Goal: Task Accomplishment & Management: Complete application form

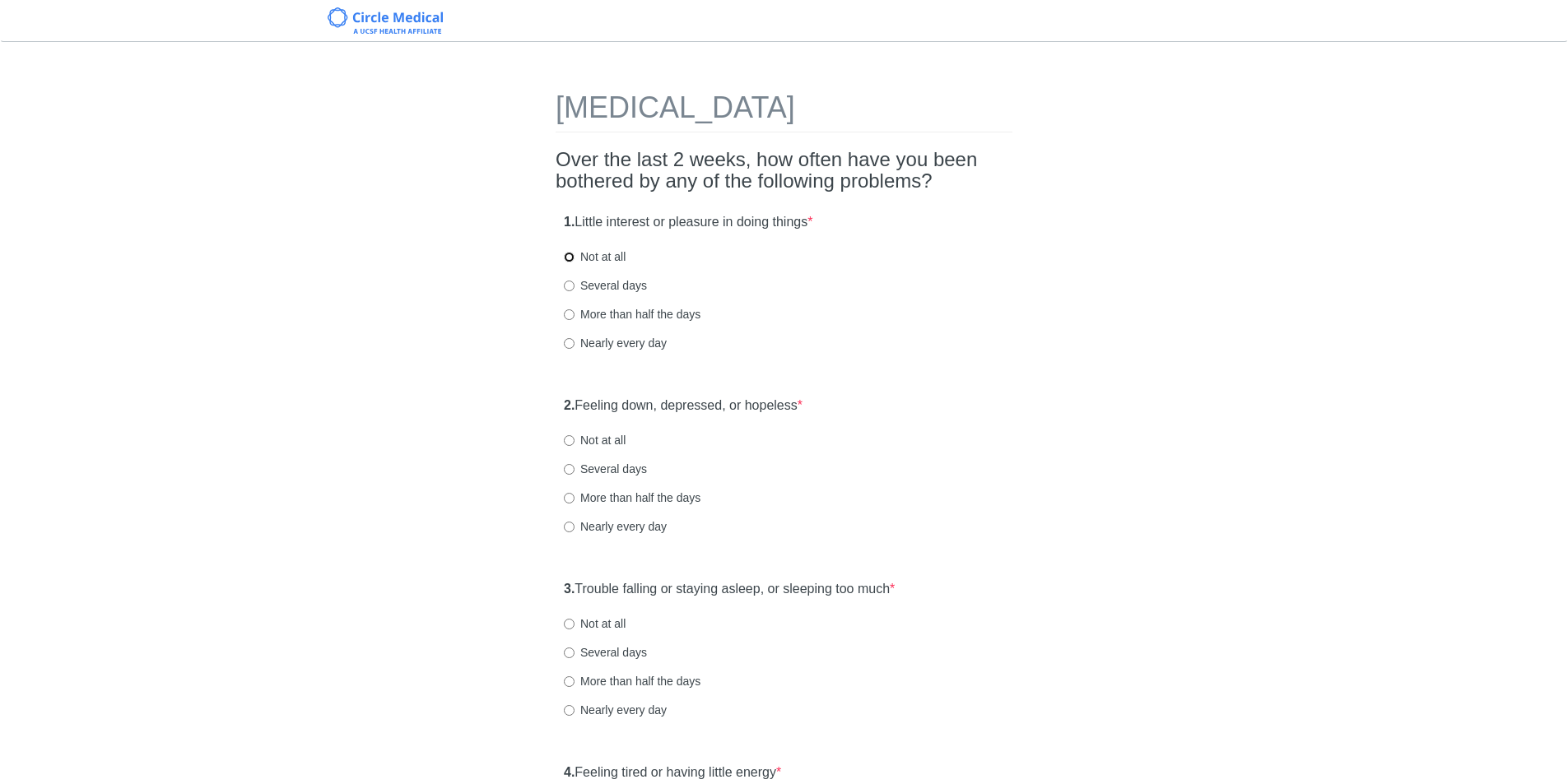
click at [572, 256] on input "Not at all" at bounding box center [569, 257] width 10 height 10
radio input "true"
click at [565, 447] on label "Not at all" at bounding box center [594, 440] width 62 height 17
click at [565, 446] on input "Not at all" at bounding box center [569, 440] width 10 height 10
radio input "true"
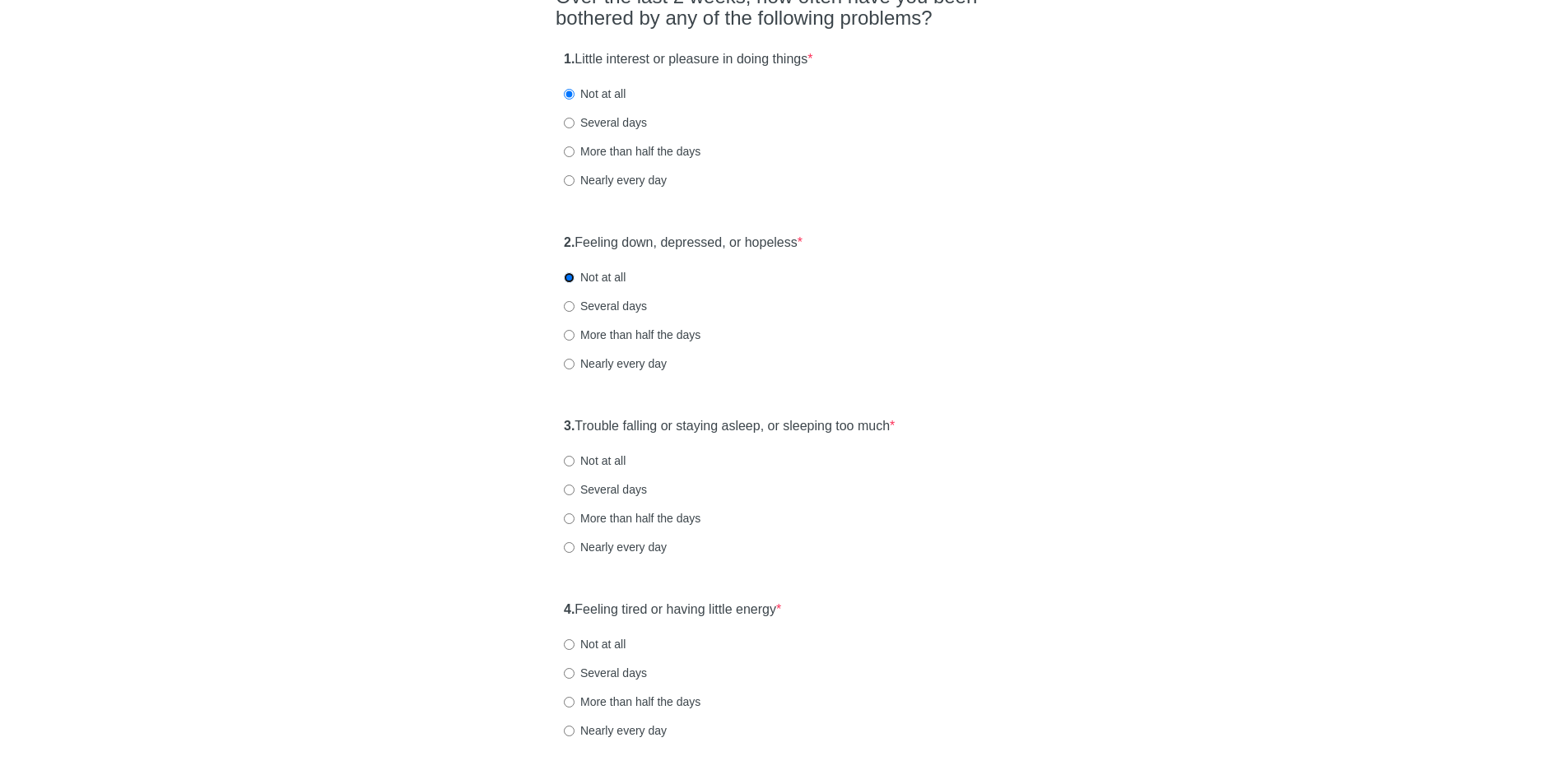
scroll to position [165, 0]
click at [571, 468] on div "3. Trouble falling or staying asleep, or sleeping too much * Not at all Several…" at bounding box center [784, 493] width 457 height 171
click at [568, 461] on input "Not at all" at bounding box center [569, 460] width 10 height 10
radio input "true"
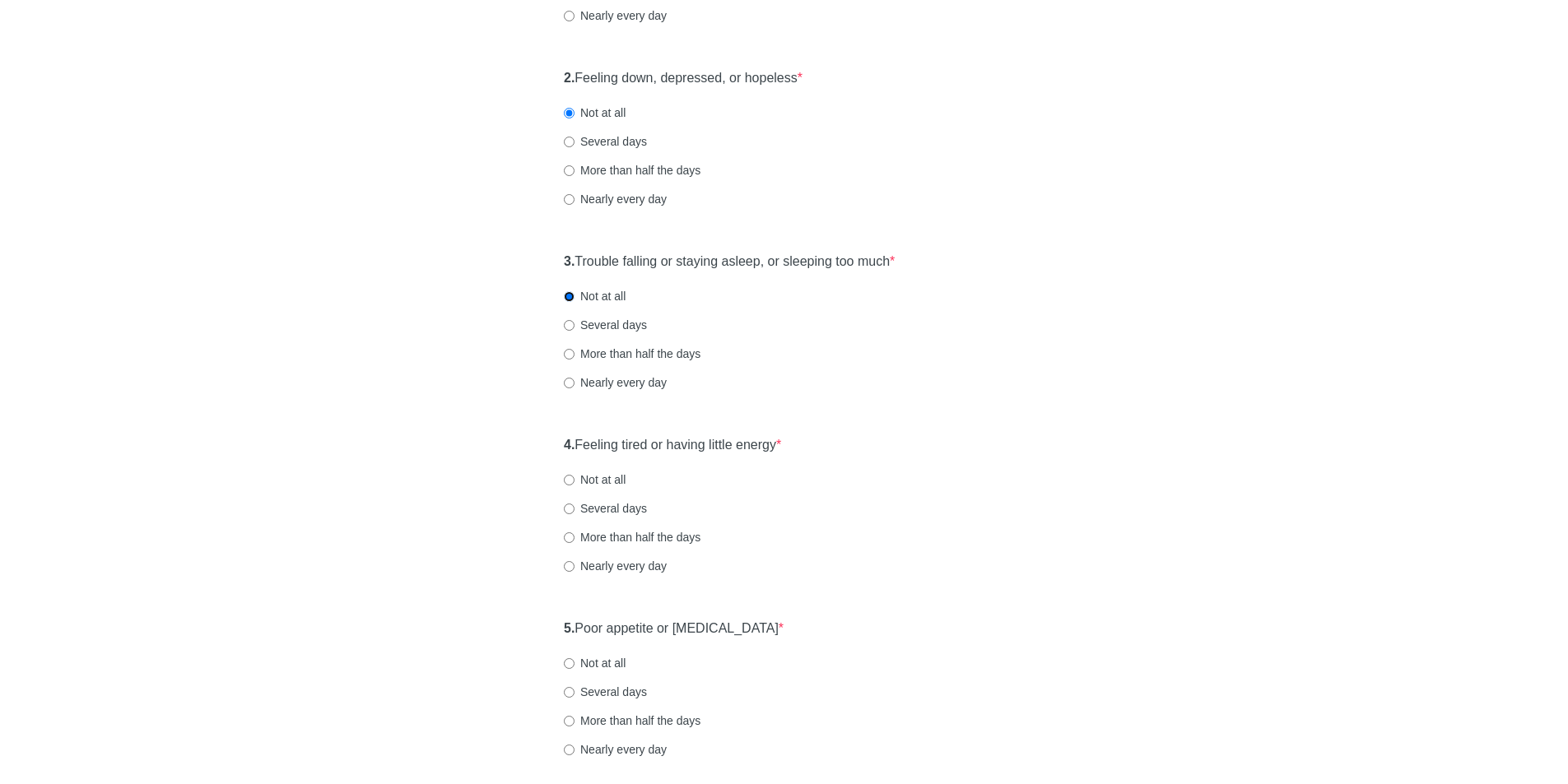
scroll to position [329, 0]
click at [561, 481] on div "4. Feeling tired or having little energy * Not at all Several days More than ha…" at bounding box center [784, 512] width 457 height 171
click at [574, 486] on label "Not at all" at bounding box center [594, 478] width 62 height 17
click at [574, 484] on input "Not at all" at bounding box center [569, 479] width 10 height 10
radio input "true"
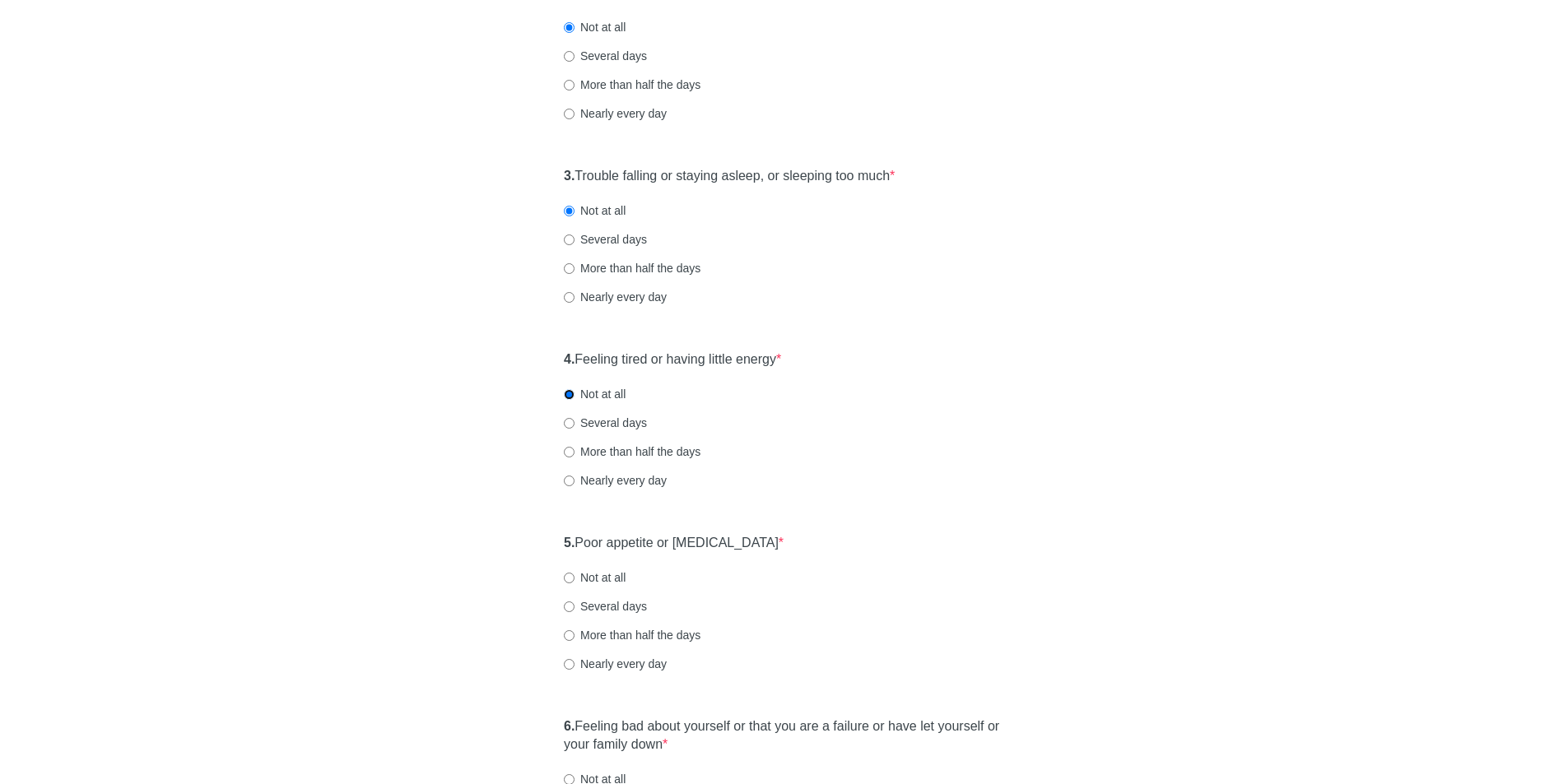
scroll to position [494, 0]
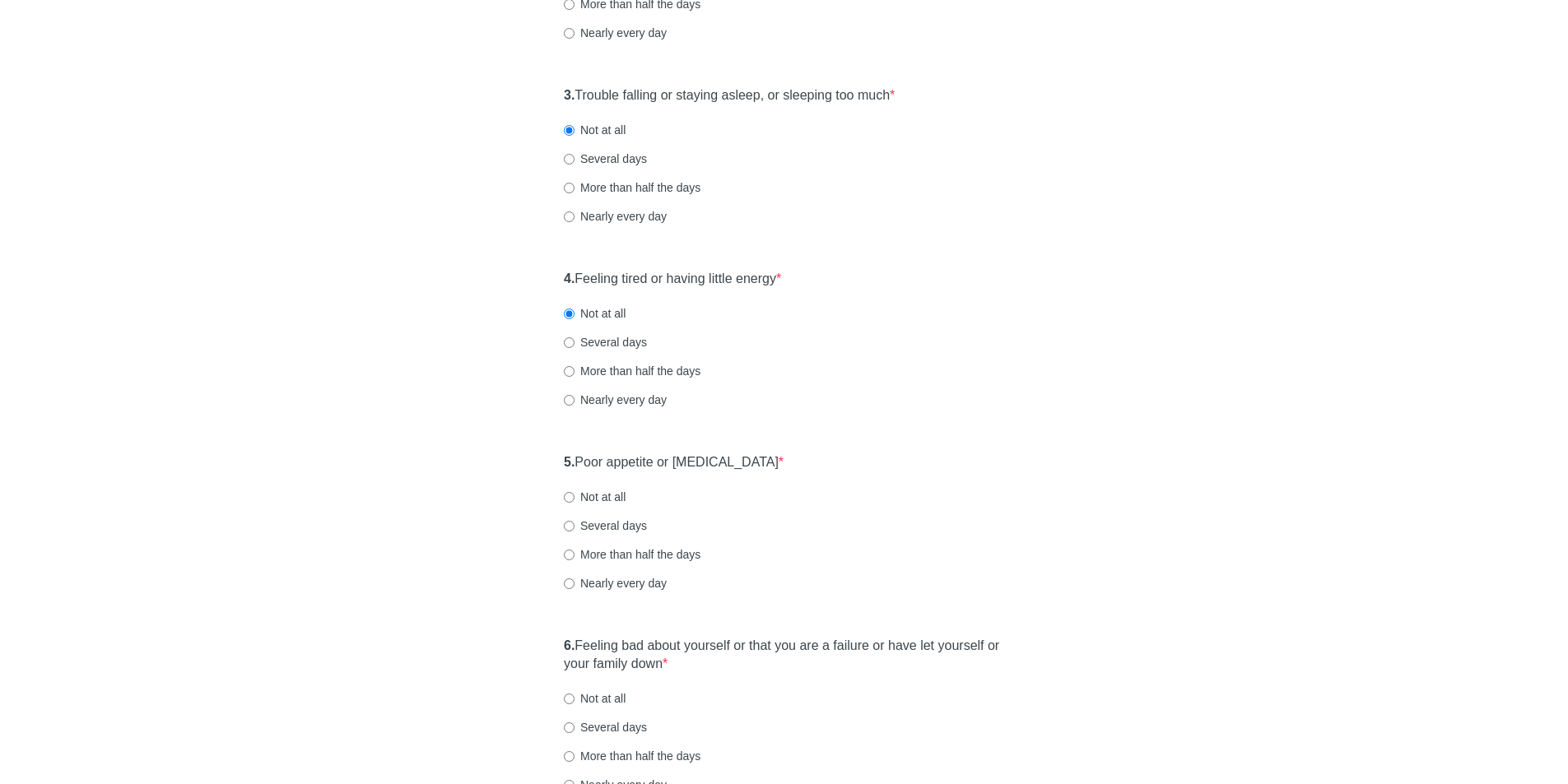
click at [567, 503] on label "Not at all" at bounding box center [594, 496] width 62 height 17
click at [567, 503] on input "Not at all" at bounding box center [569, 497] width 10 height 10
radio input "true"
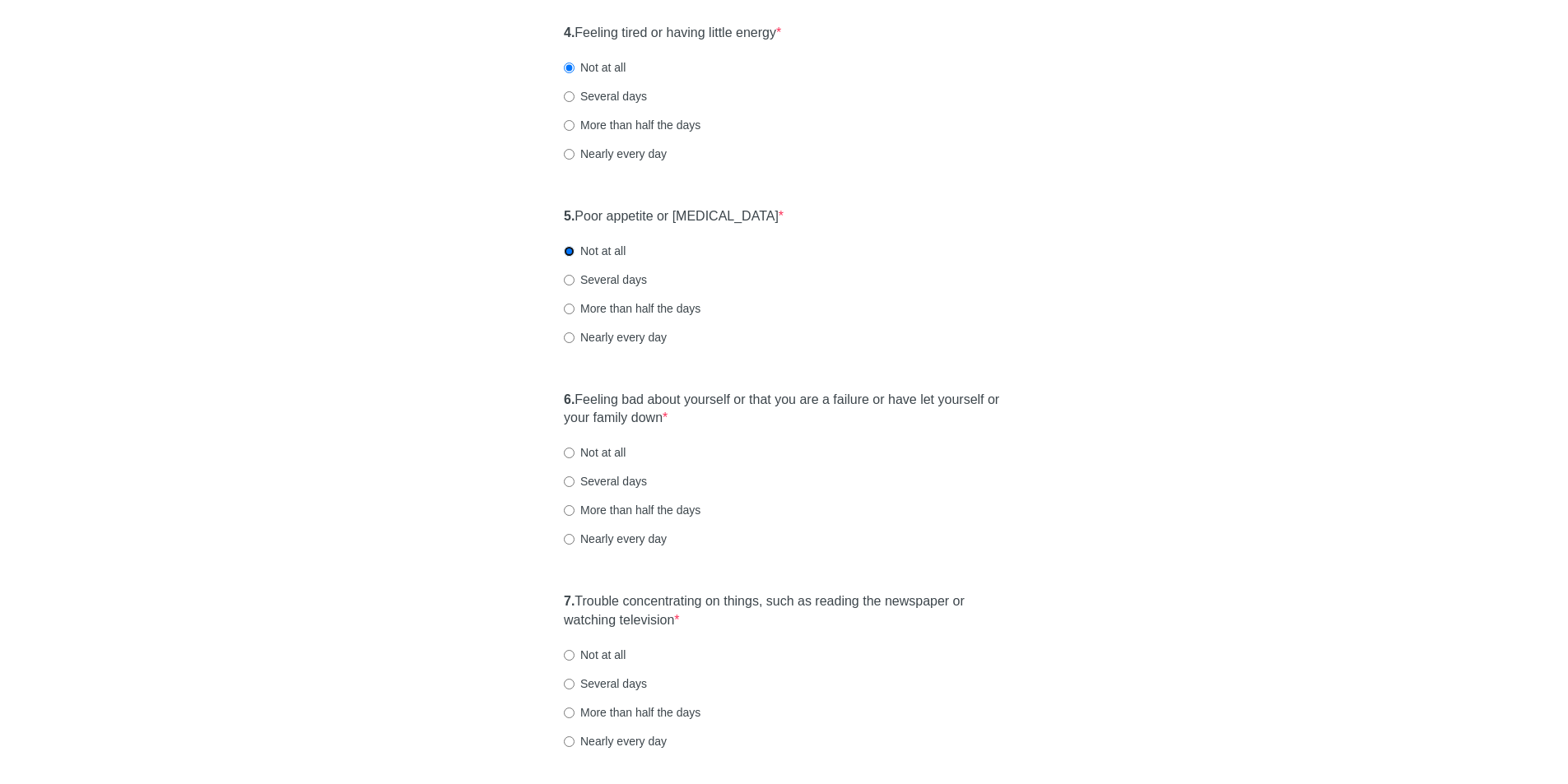
scroll to position [740, 0]
click at [563, 453] on div "6. Feeling bad about yourself or that you are a failure or have let yourself or…" at bounding box center [784, 477] width 457 height 190
click at [567, 458] on input "Not at all" at bounding box center [569, 452] width 10 height 10
radio input "true"
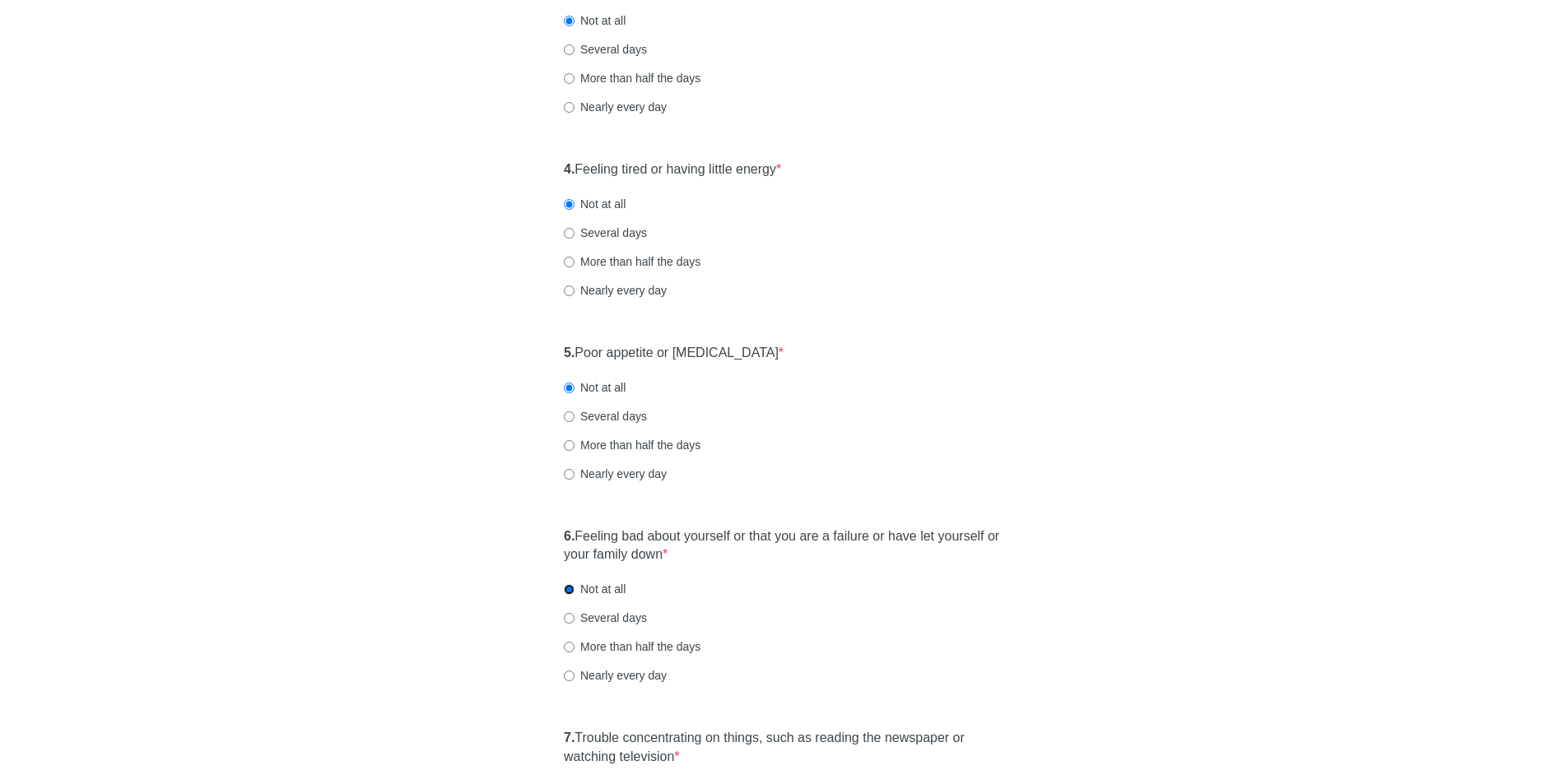
scroll to position [576, 0]
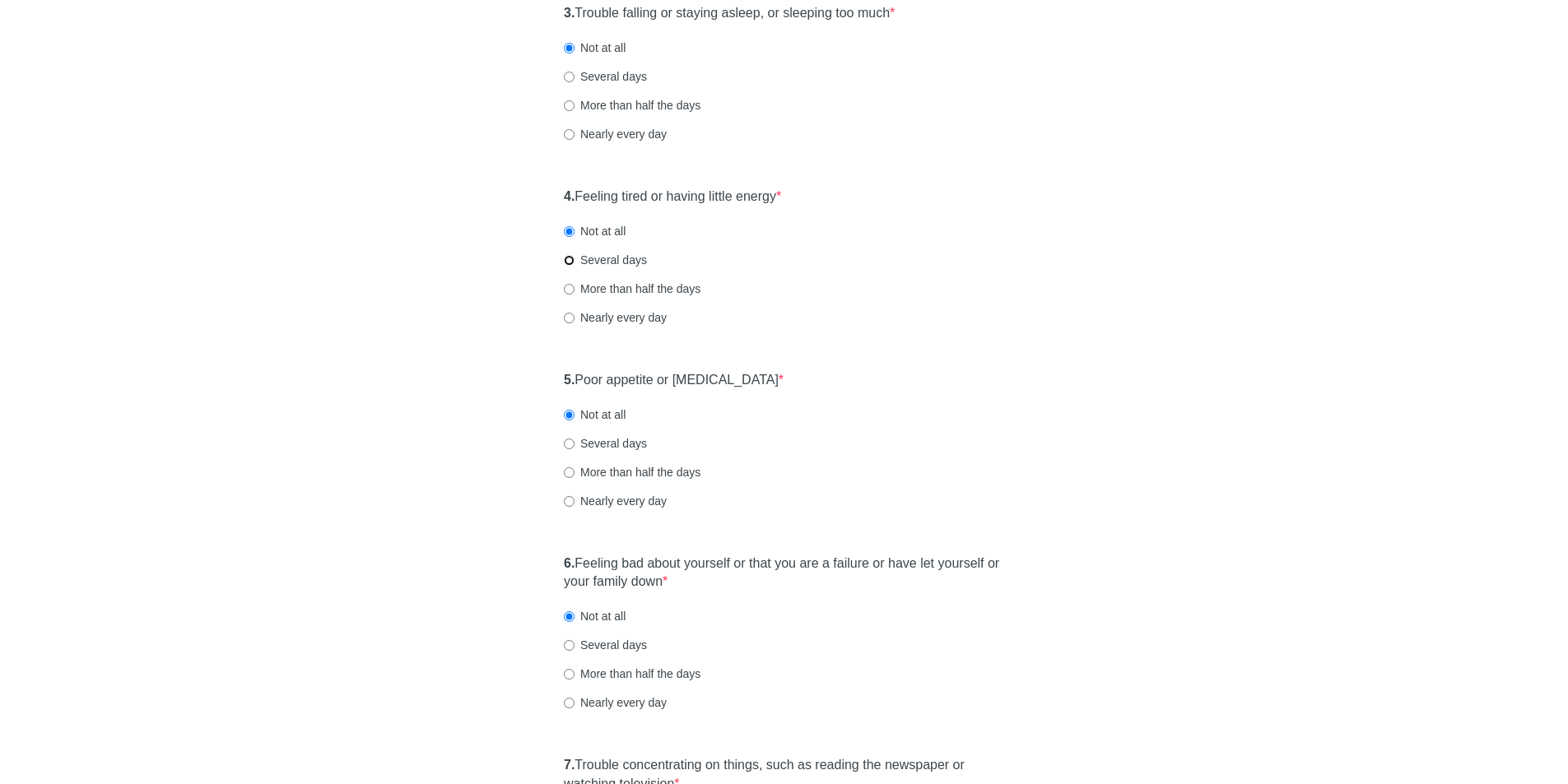
click at [569, 263] on input "Several days" at bounding box center [569, 261] width 10 height 10
radio input "true"
click at [567, 225] on label "Not at all" at bounding box center [594, 231] width 62 height 17
click at [567, 226] on input "Not at all" at bounding box center [569, 231] width 10 height 10
radio input "true"
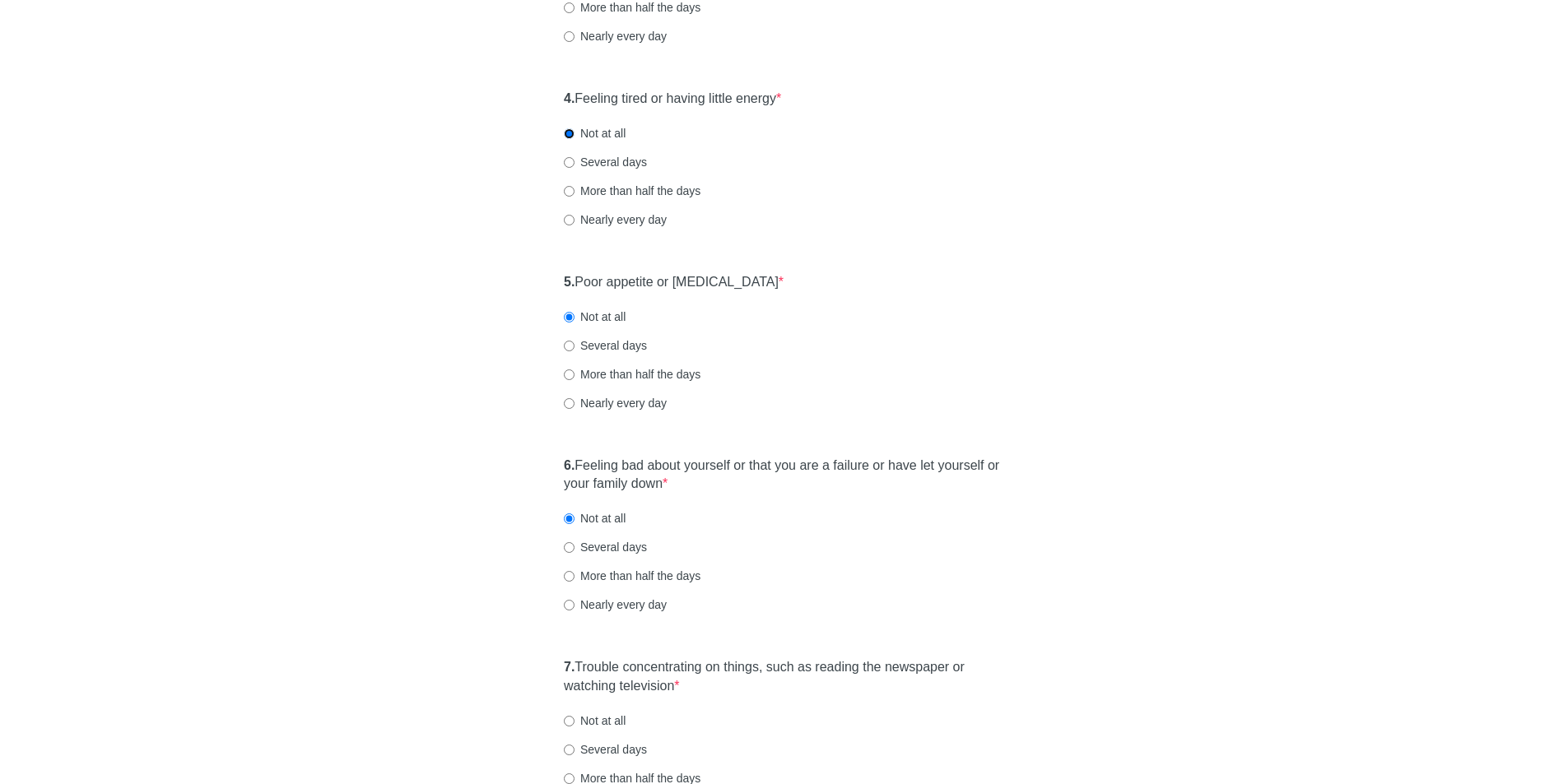
scroll to position [823, 0]
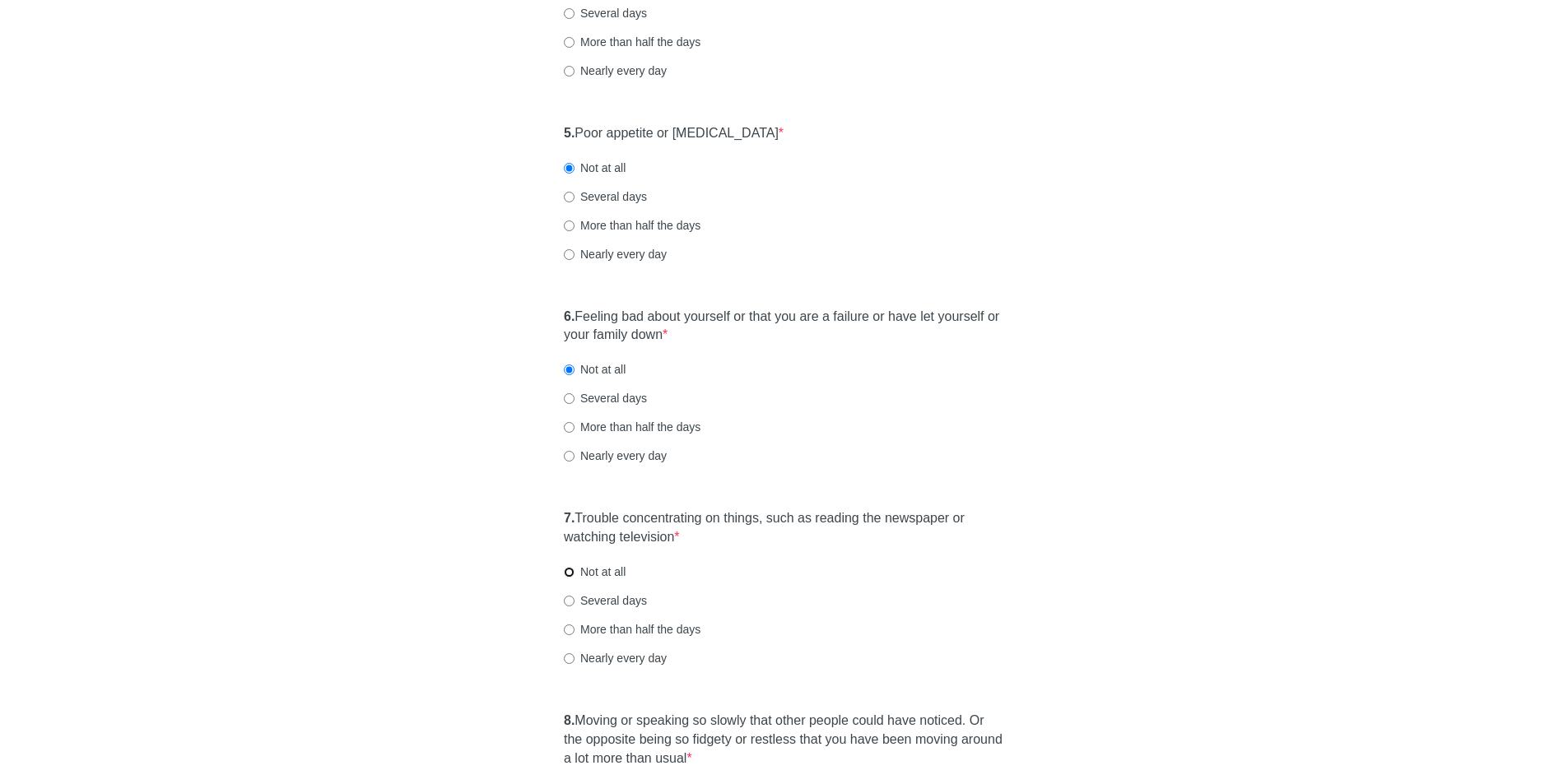
click at [568, 571] on input "Not at all" at bounding box center [569, 572] width 10 height 10
radio input "true"
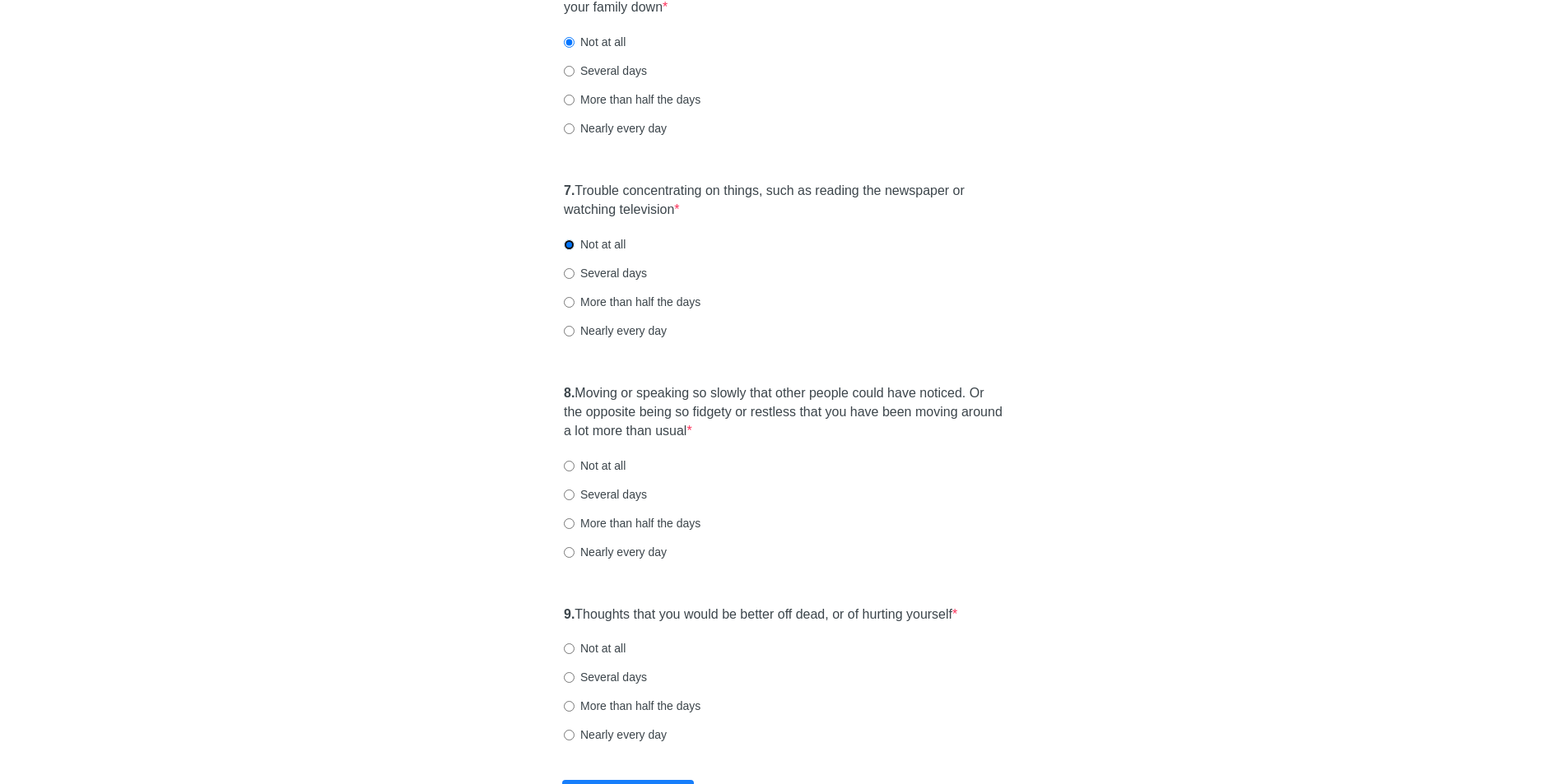
scroll to position [1152, 0]
click at [569, 465] on input "Not at all" at bounding box center [569, 465] width 10 height 10
radio input "true"
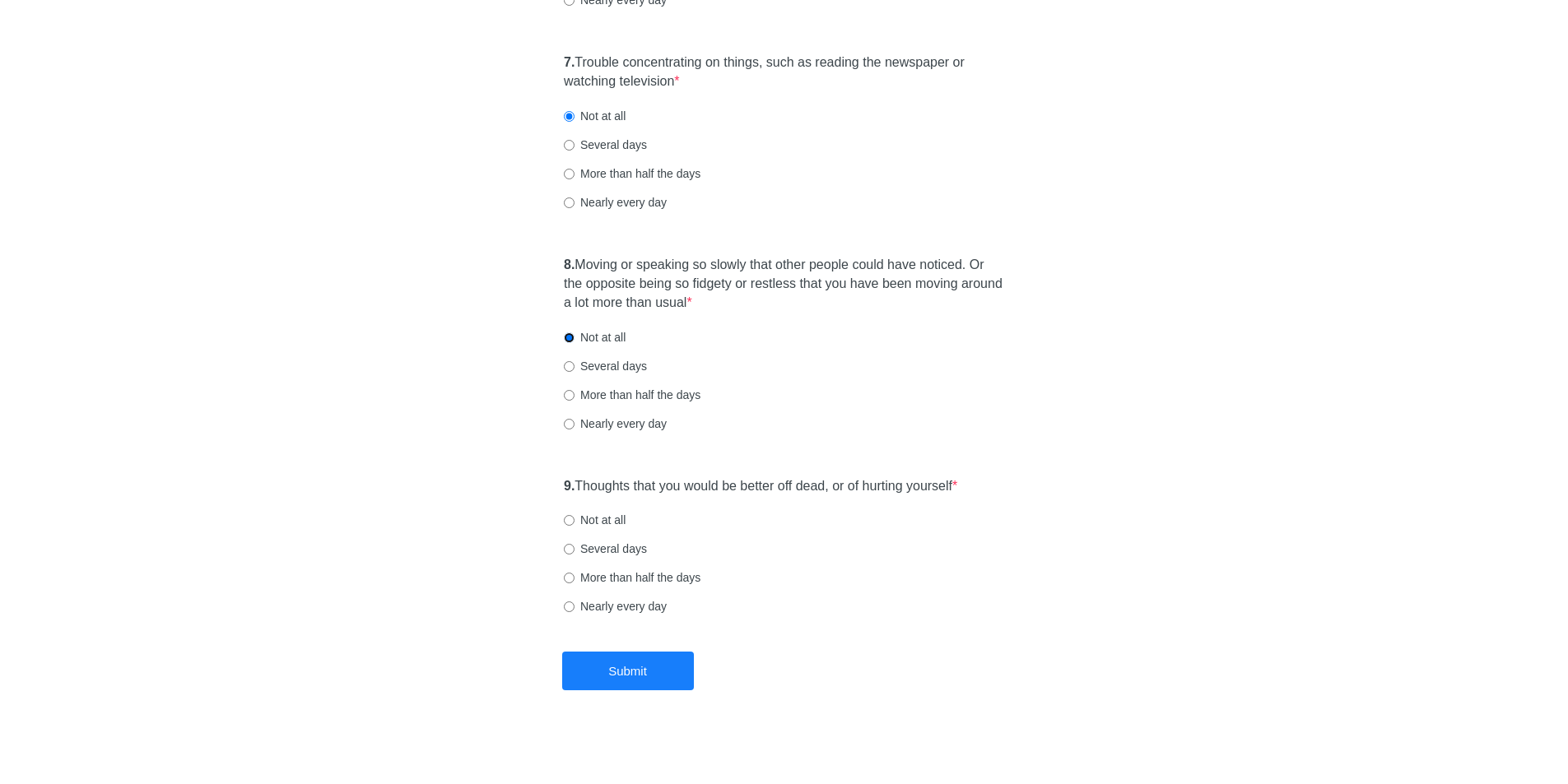
scroll to position [1285, 0]
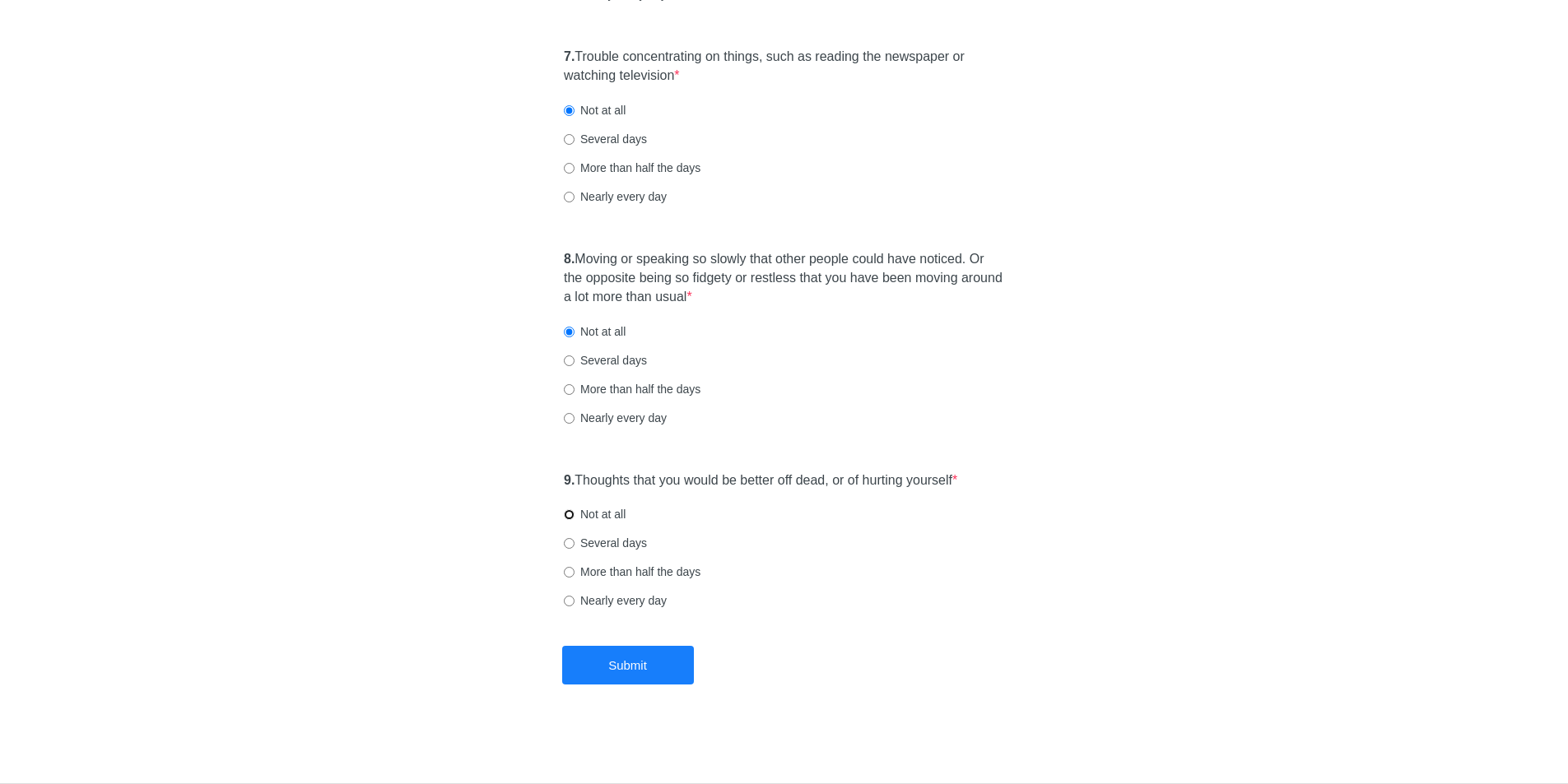
click at [569, 518] on input "Not at all" at bounding box center [569, 515] width 10 height 10
radio input "true"
click at [609, 663] on button "Submit" at bounding box center [627, 665] width 132 height 38
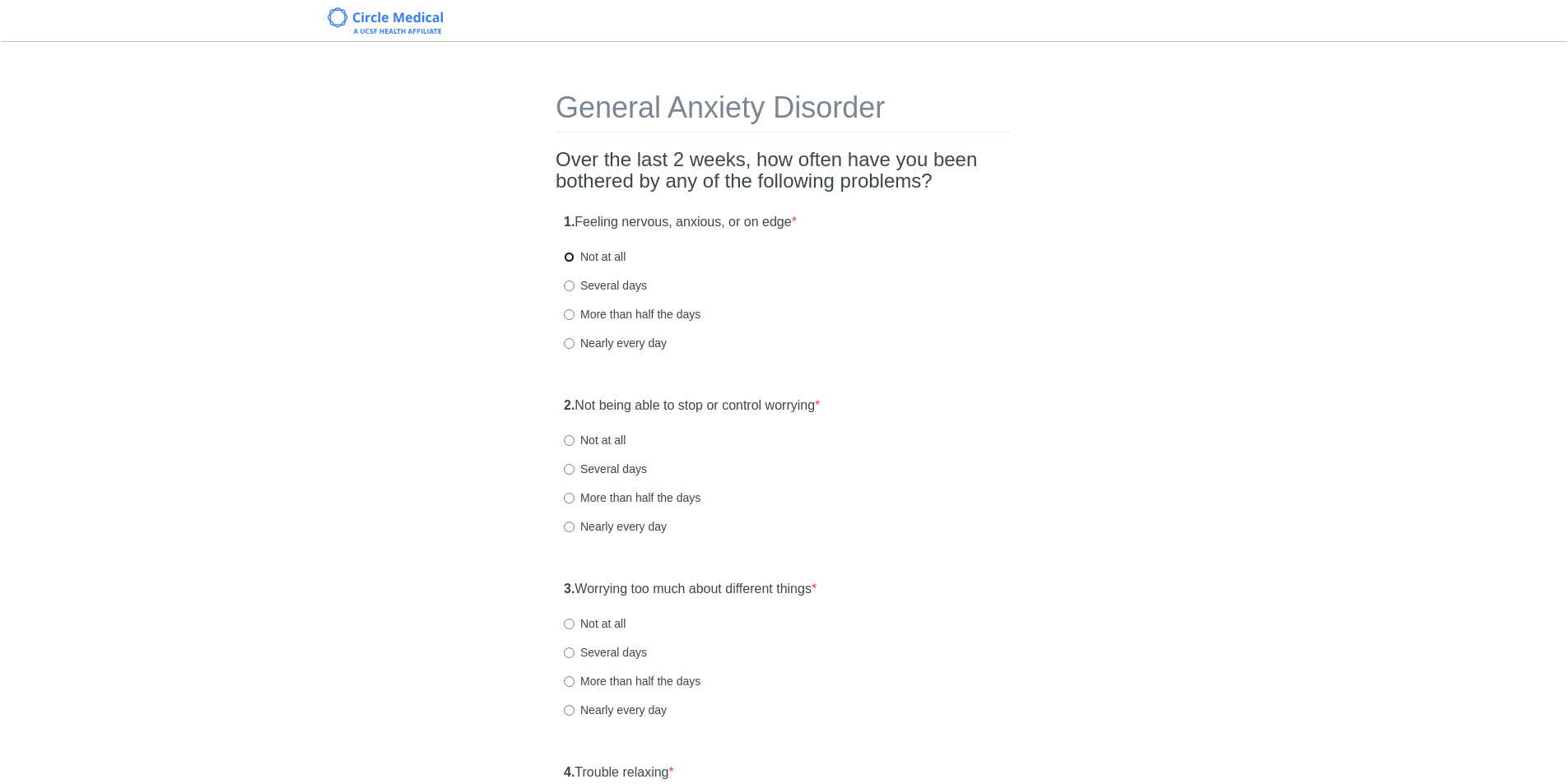
click at [569, 256] on input "Not at all" at bounding box center [569, 257] width 10 height 10
radio input "true"
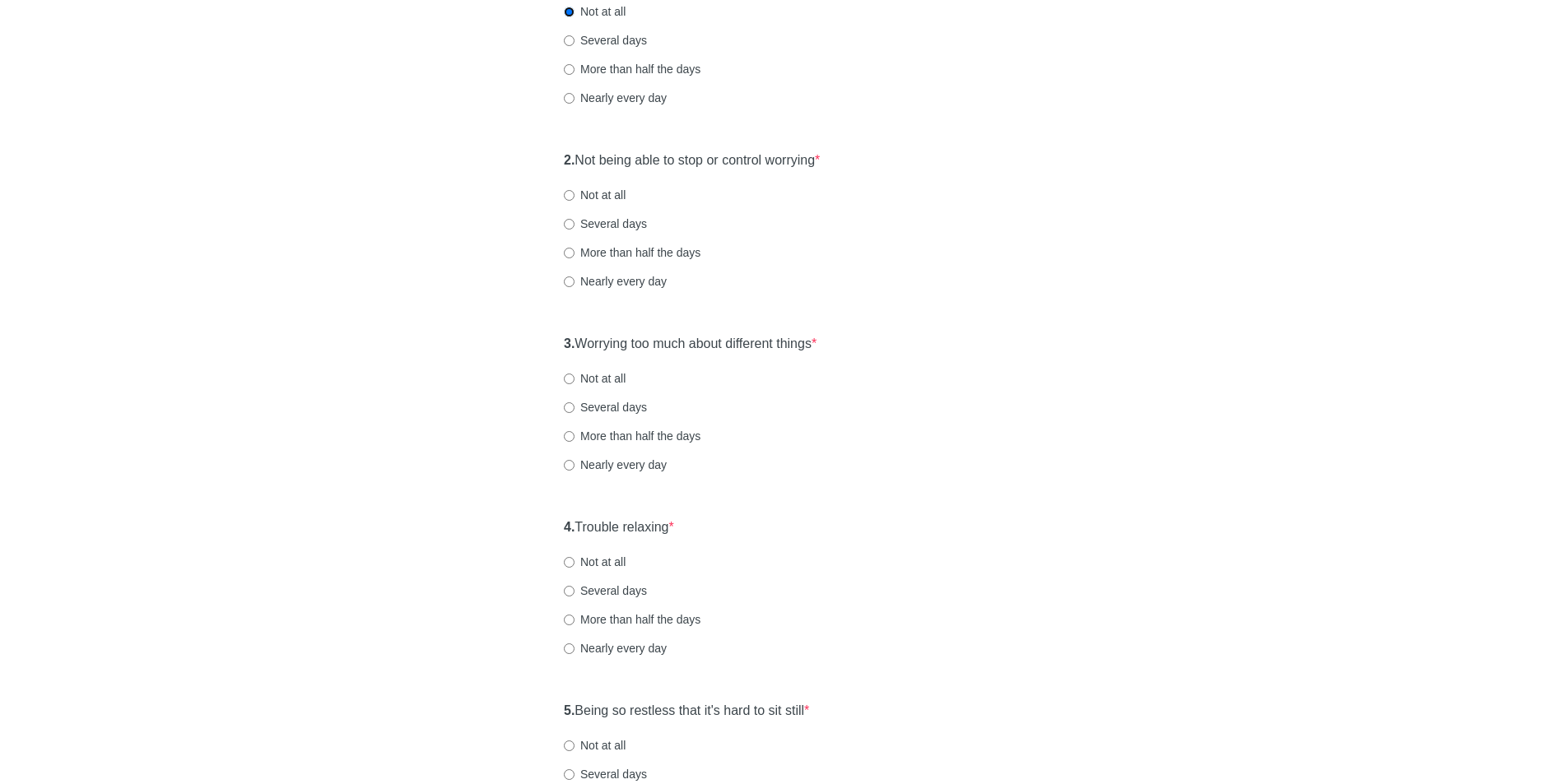
scroll to position [247, 0]
click at [568, 192] on input "Not at all" at bounding box center [569, 194] width 10 height 10
radio input "true"
click at [565, 377] on input "Not at all" at bounding box center [569, 377] width 10 height 10
radio input "true"
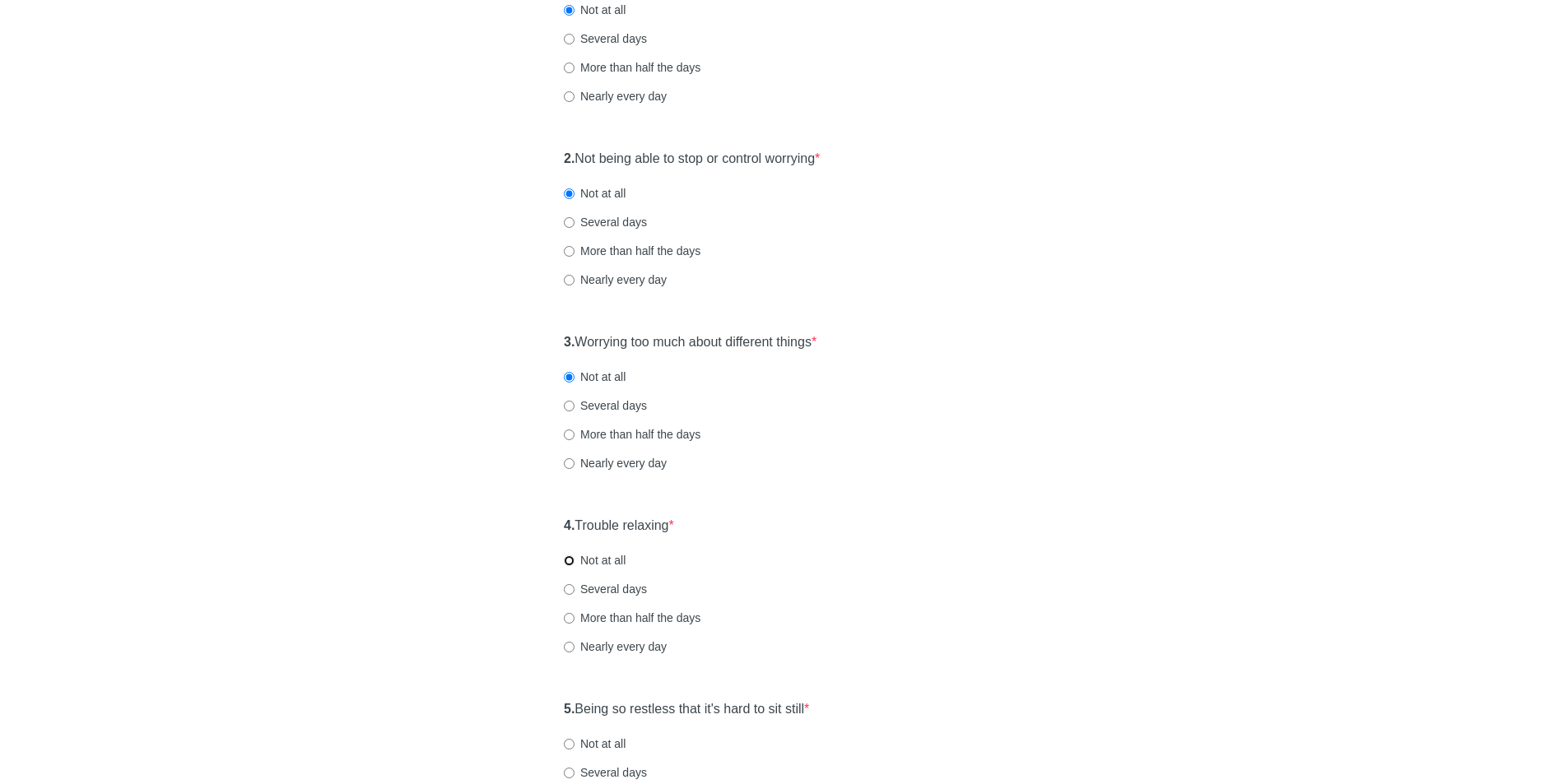
click at [565, 559] on input "Not at all" at bounding box center [569, 561] width 10 height 10
radio input "true"
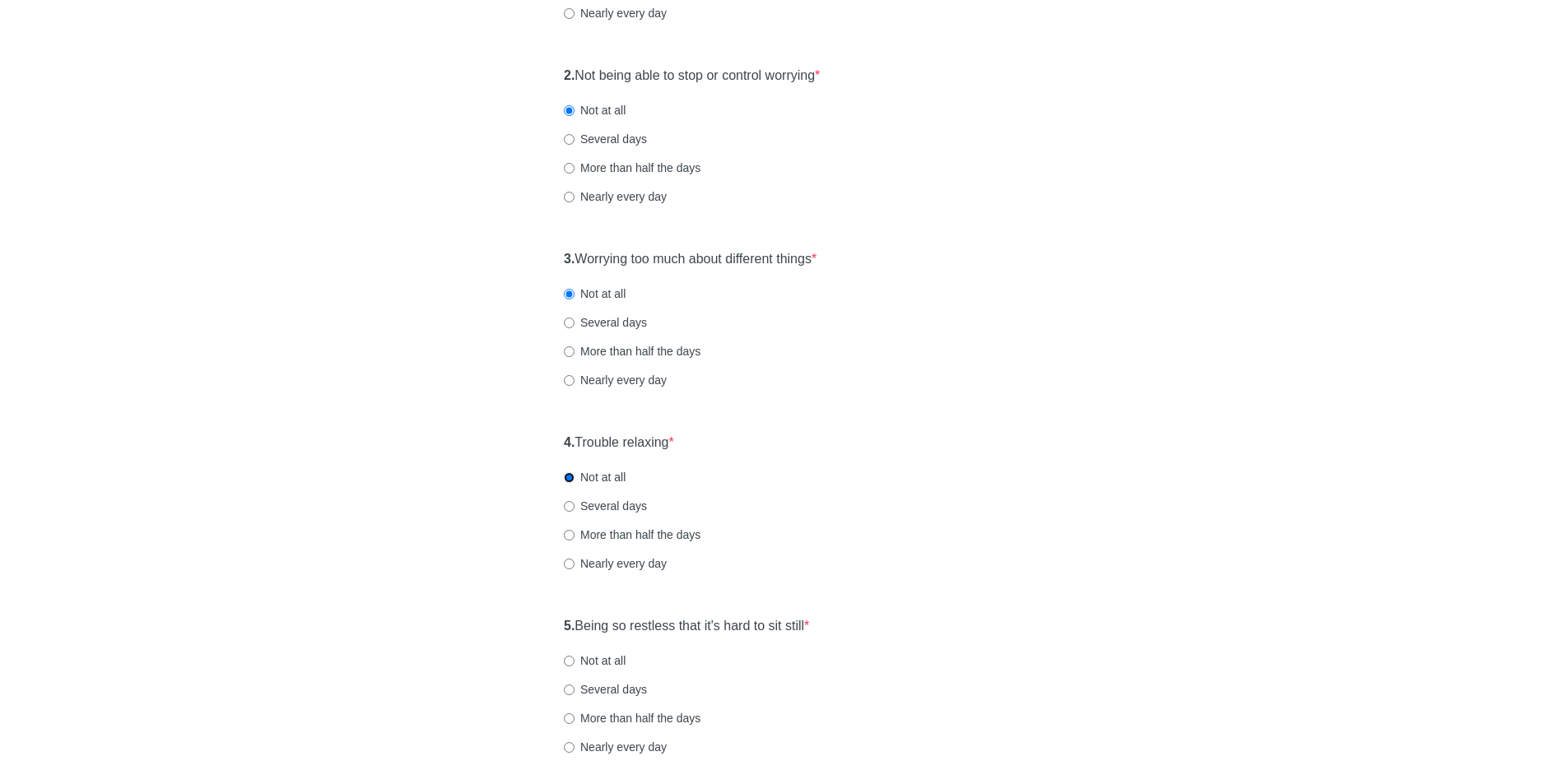
scroll to position [576, 0]
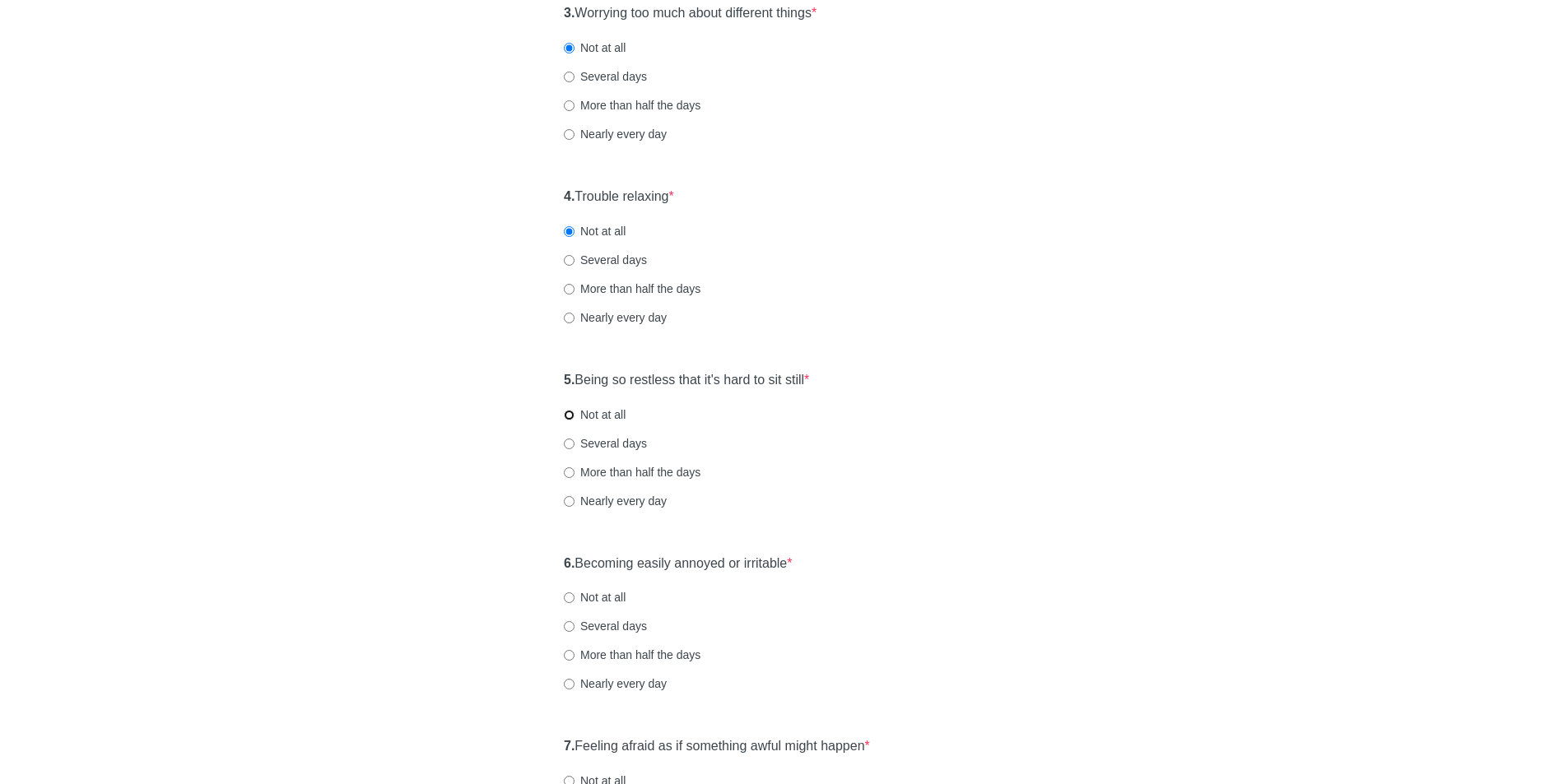
click at [571, 418] on input "Not at all" at bounding box center [569, 415] width 10 height 10
radio input "true"
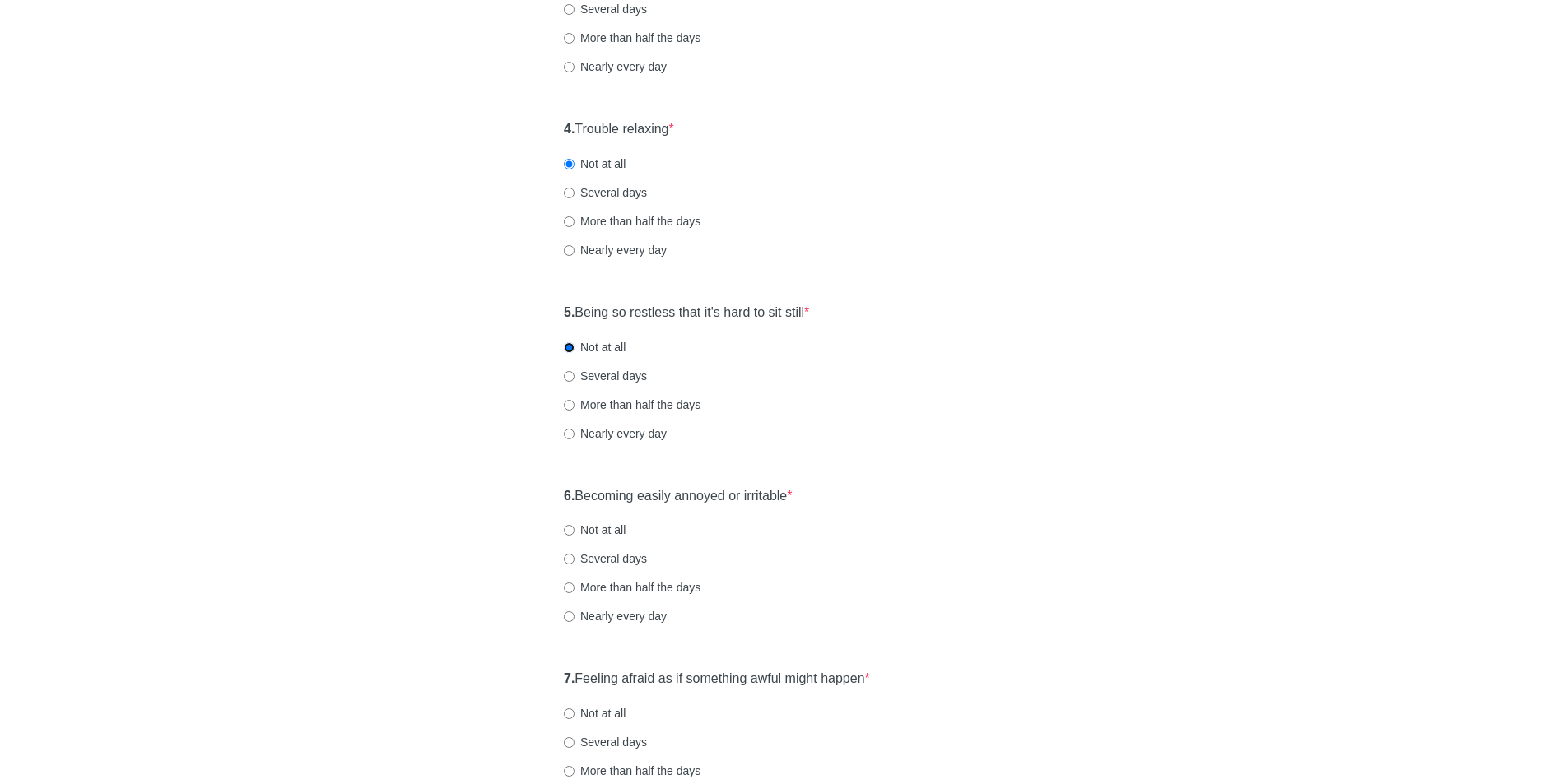
scroll to position [658, 0]
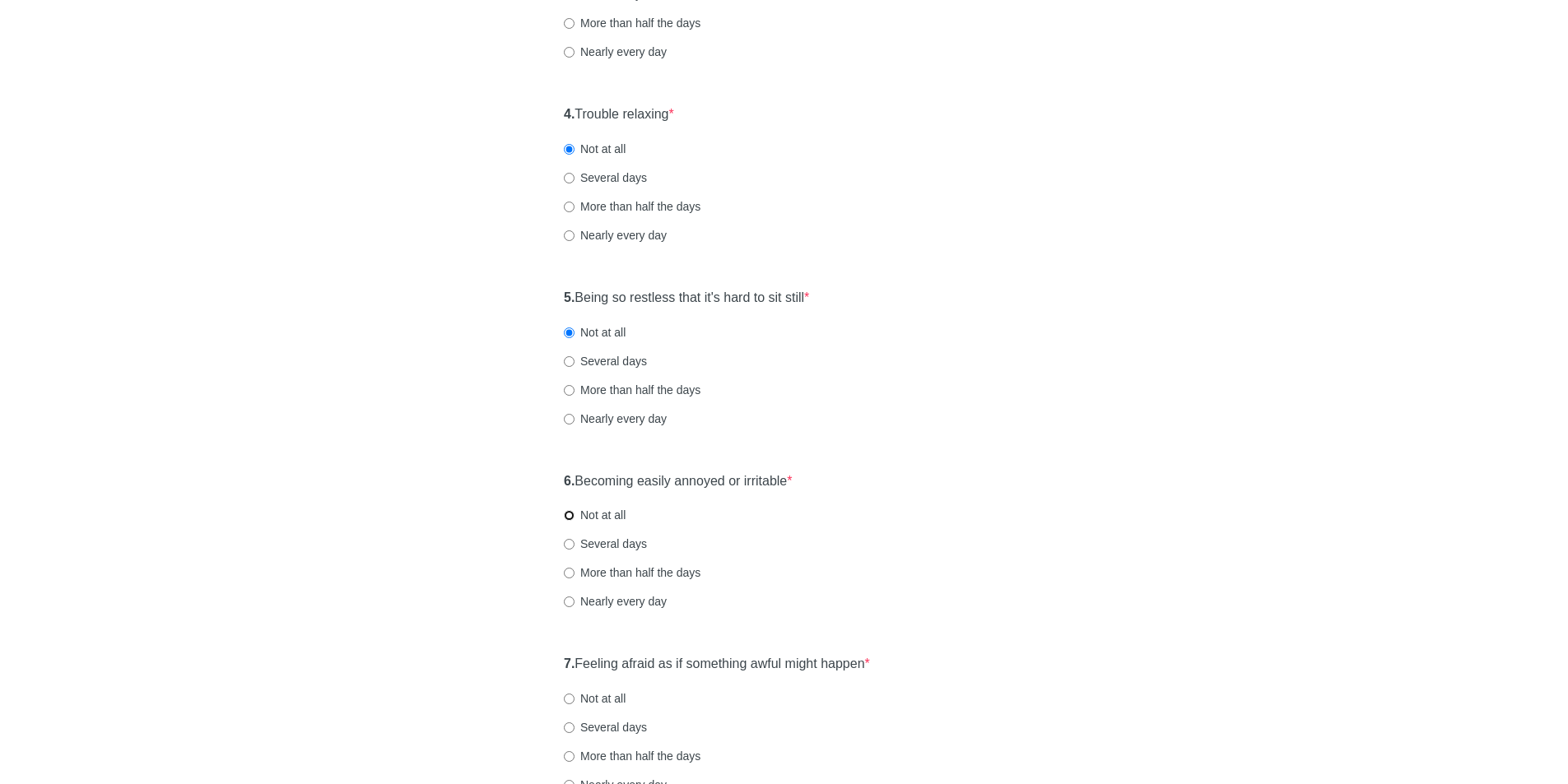
click at [571, 510] on input "Not at all" at bounding box center [569, 515] width 10 height 10
radio input "true"
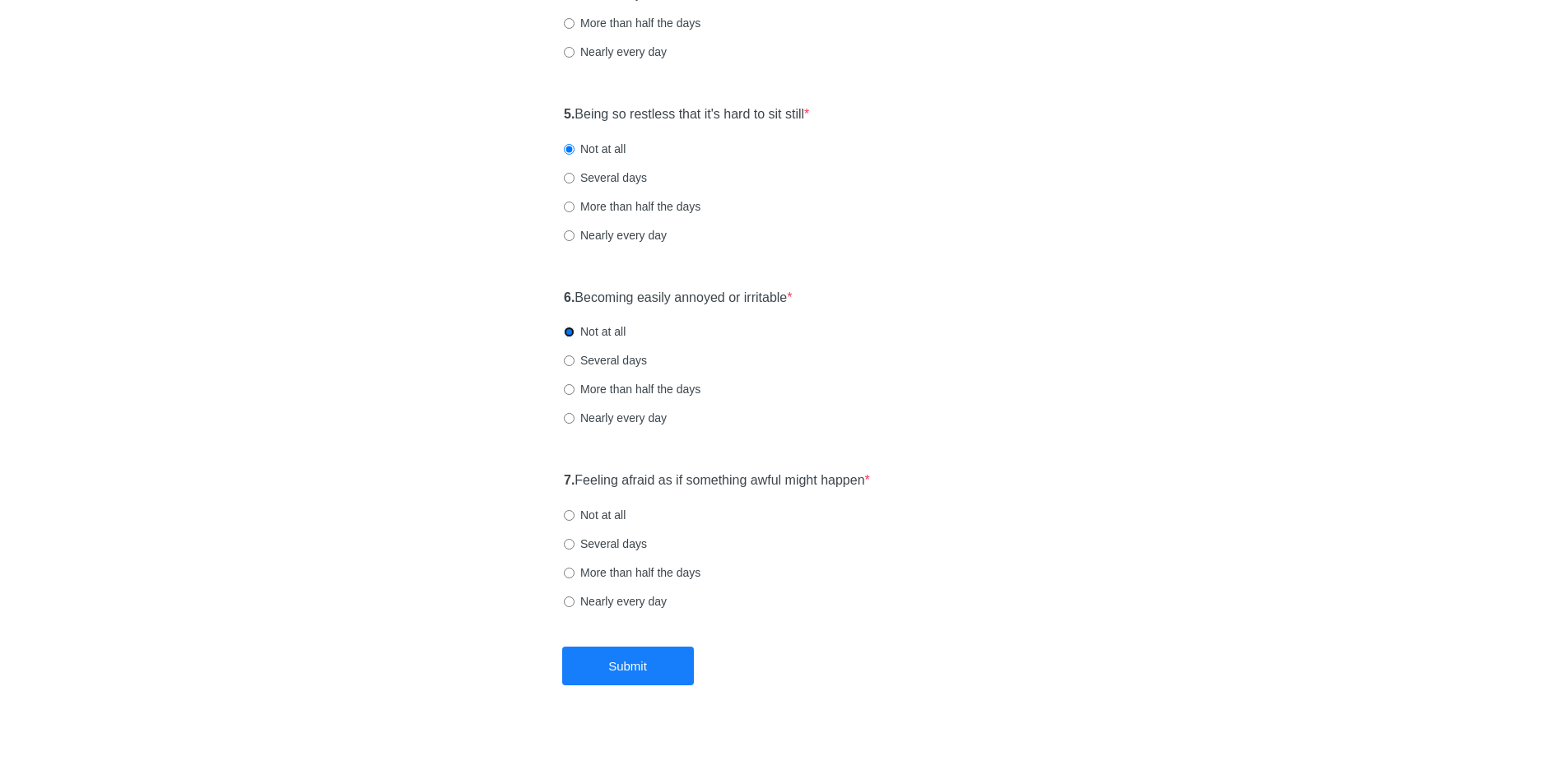
scroll to position [842, 0]
click at [563, 511] on div "7. Feeling afraid as if something awful might happen * Not at all Several days …" at bounding box center [784, 548] width 457 height 171
click at [567, 515] on input "Not at all" at bounding box center [569, 515] width 10 height 10
radio input "true"
click at [620, 664] on button "Submit" at bounding box center [627, 665] width 132 height 38
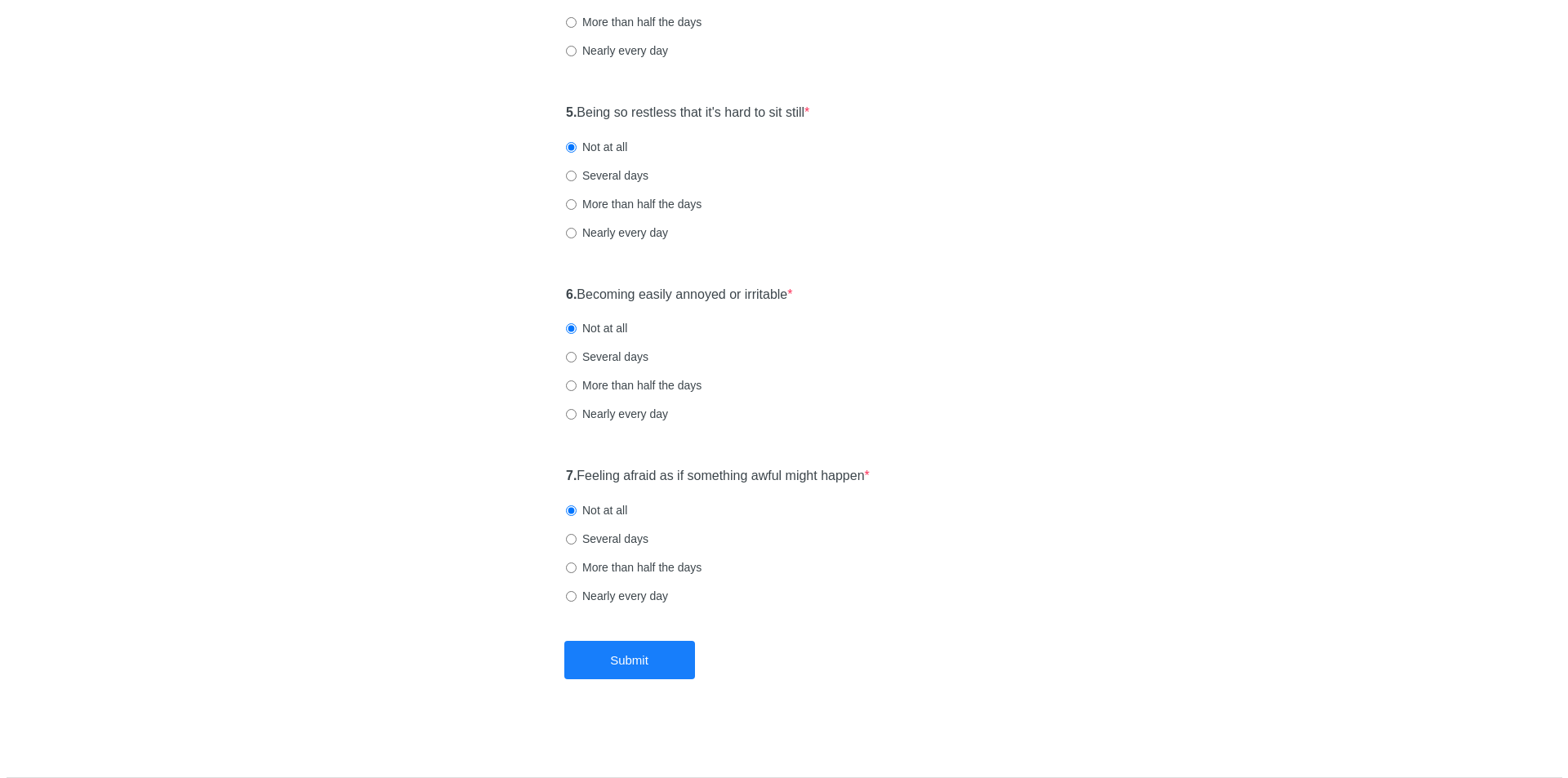
scroll to position [0, 0]
